Goal: Find specific page/section

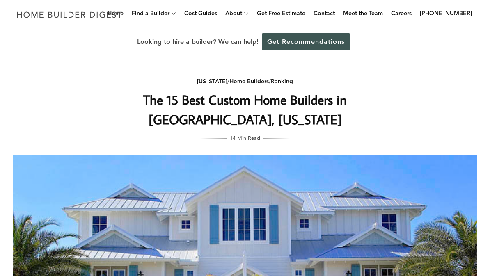
click at [334, 14] on link "Contact" at bounding box center [324, 13] width 28 height 26
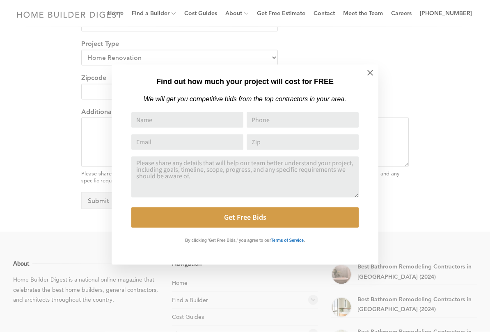
scroll to position [349, 0]
click at [369, 71] on icon at bounding box center [370, 73] width 6 height 6
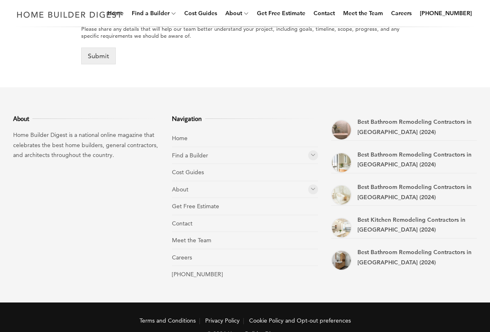
scroll to position [493, 0]
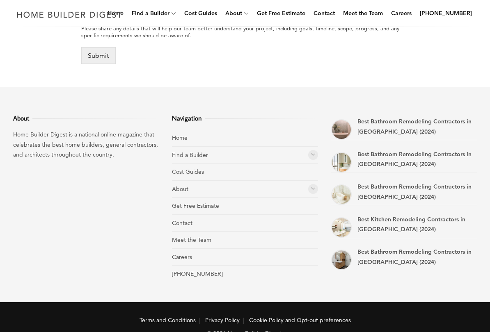
click at [203, 239] on link "Meet the Team" at bounding box center [191, 240] width 39 height 7
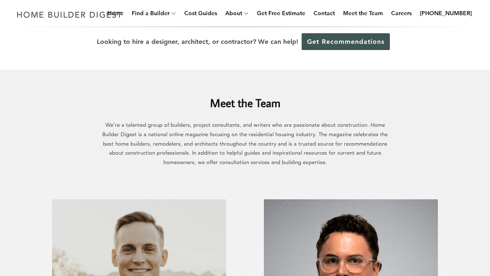
click at [127, 11] on link "Home" at bounding box center [115, 13] width 23 height 26
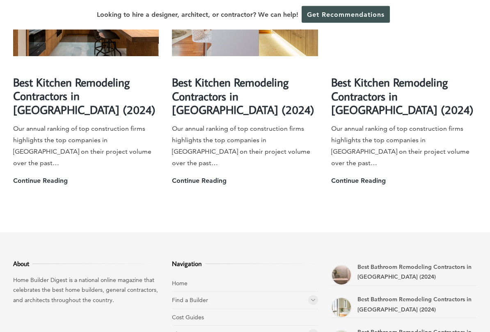
scroll to position [2240, 0]
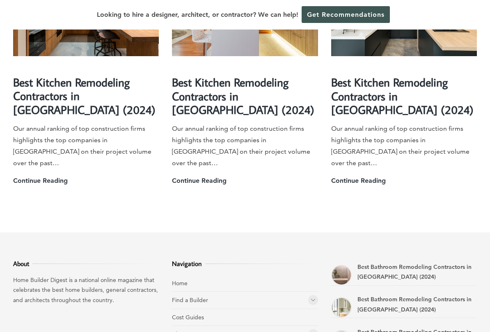
click at [183, 276] on link "Home" at bounding box center [180, 283] width 16 height 7
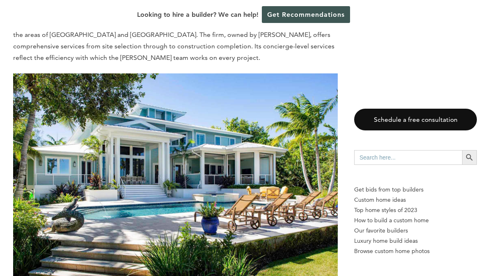
scroll to position [2748, 0]
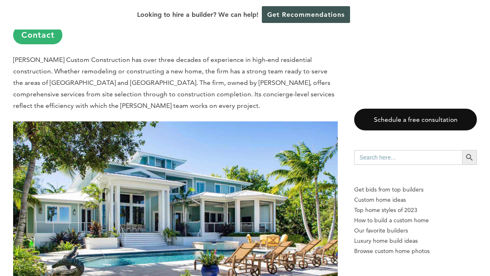
click at [205, 220] on img at bounding box center [175, 229] width 325 height 216
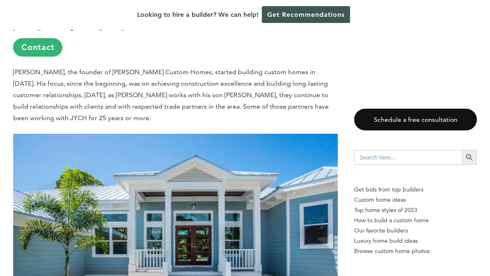
scroll to position [6881, 0]
